Goal: Task Accomplishment & Management: Manage account settings

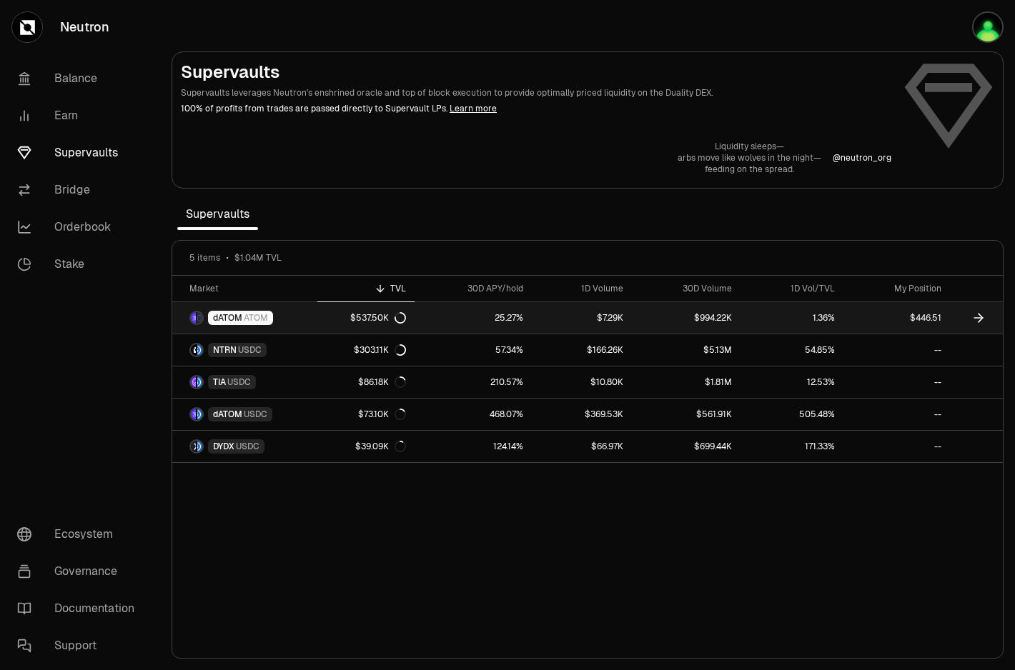
click at [385, 319] on div "$537.50K" at bounding box center [378, 317] width 56 height 11
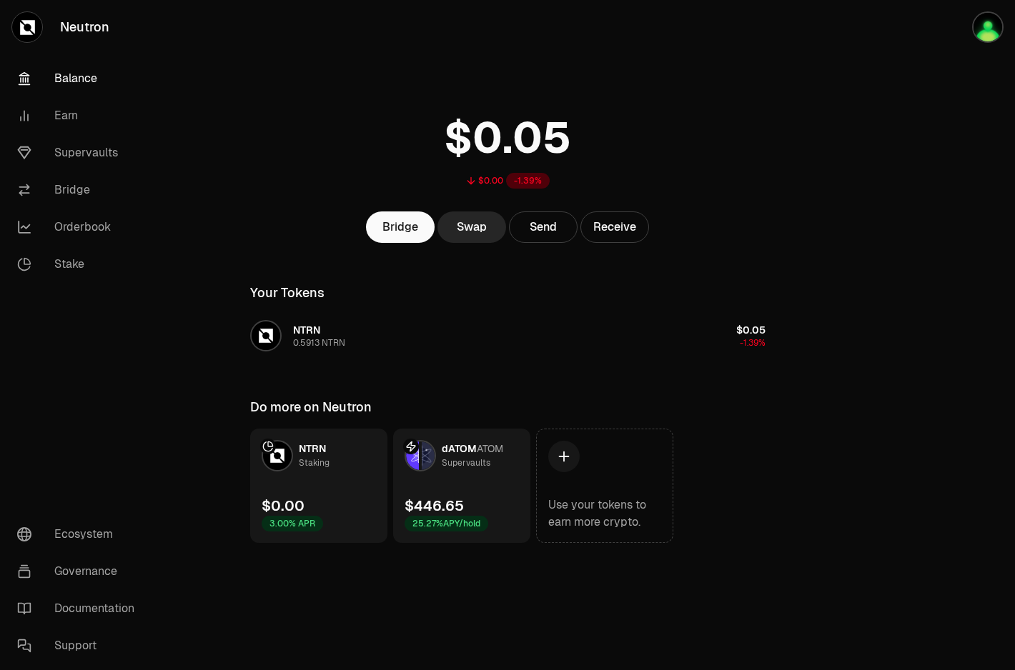
click at [480, 478] on link "dATOM ATOM Supervaults $446.65 25.27% APY/hold" at bounding box center [461, 486] width 137 height 114
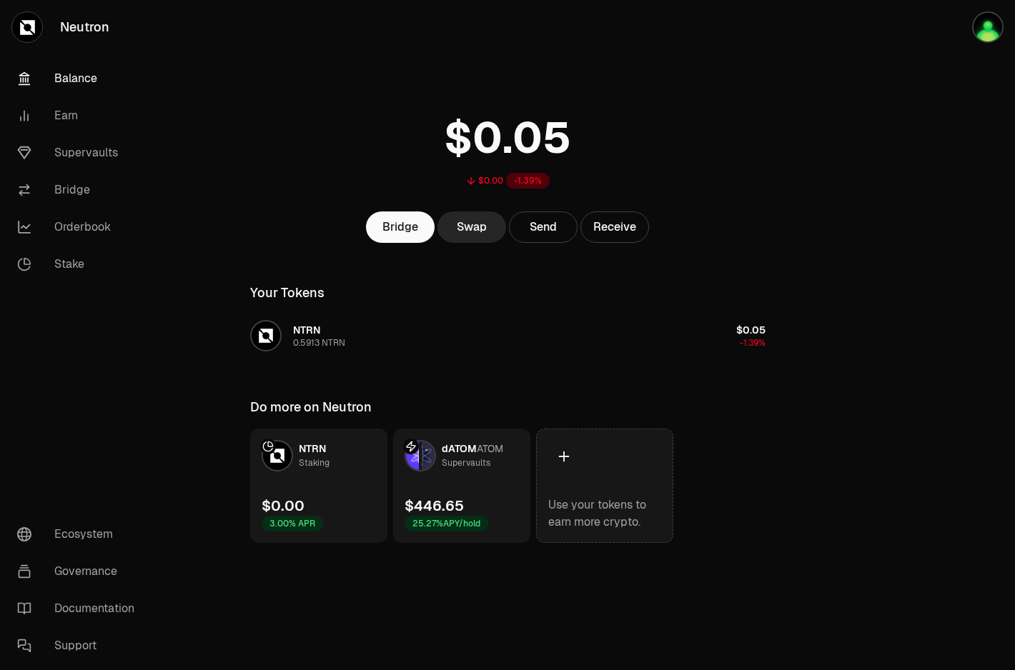
click at [554, 465] on div at bounding box center [563, 456] width 31 height 31
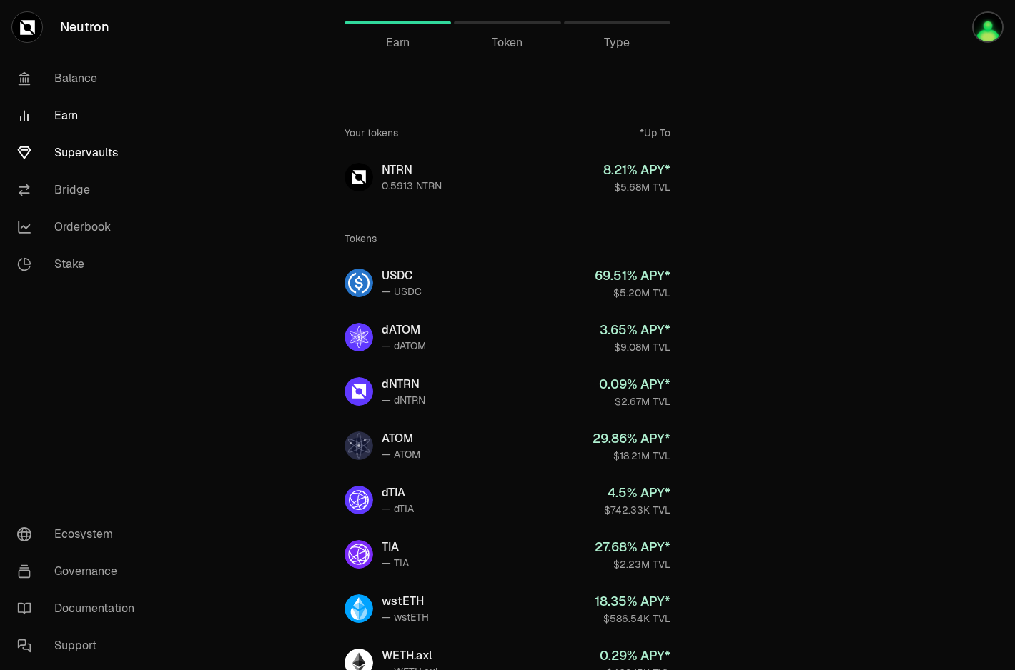
click at [92, 157] on link "Supervaults" at bounding box center [80, 152] width 149 height 37
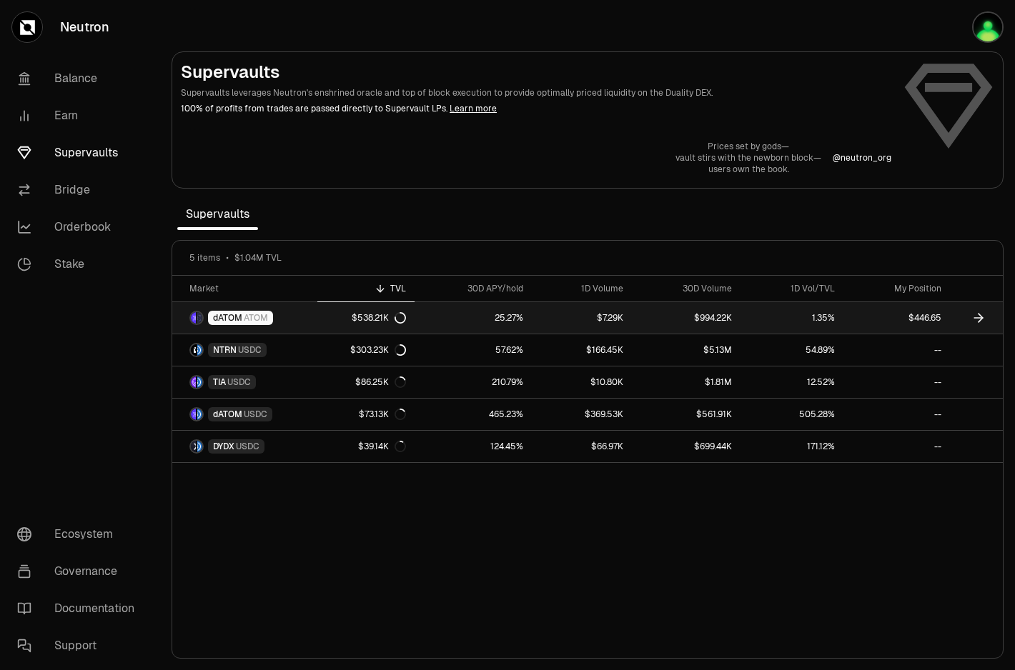
click at [204, 320] on div "dATOM ATOM" at bounding box center [231, 318] width 84 height 14
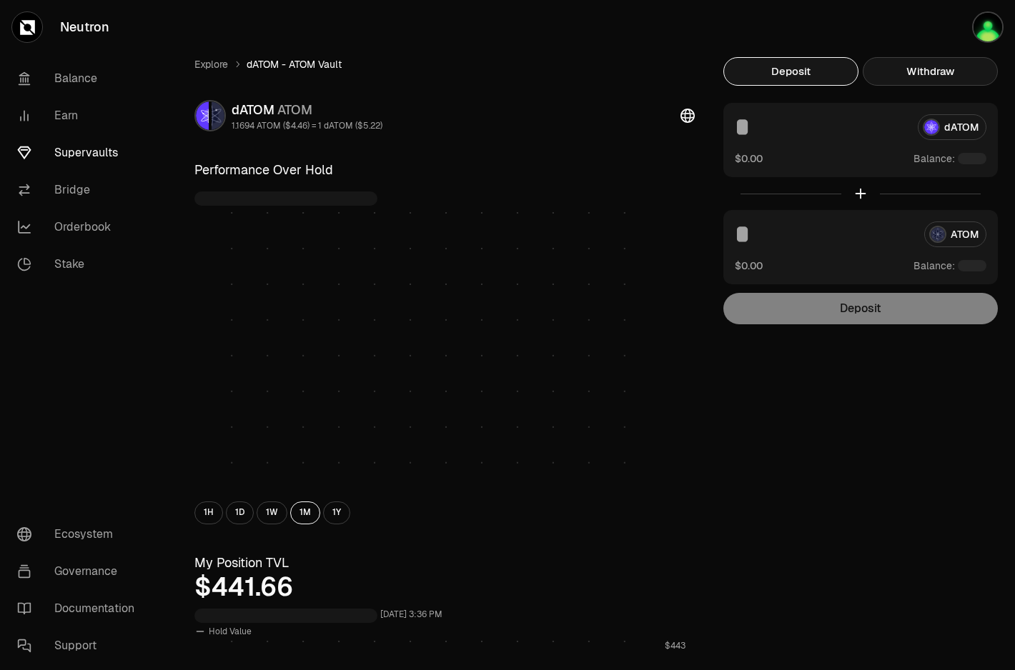
click at [944, 74] on button "Withdraw" at bounding box center [930, 71] width 135 height 29
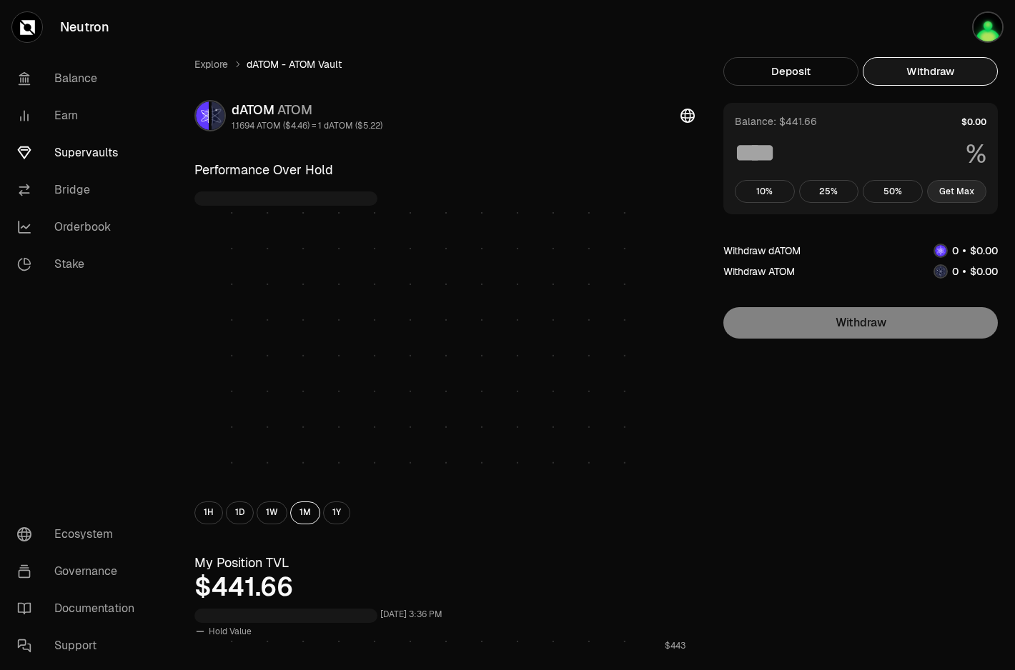
click at [950, 189] on button "Get Max" at bounding box center [957, 191] width 60 height 23
type input "***"
